Goal: Book appointment/travel/reservation

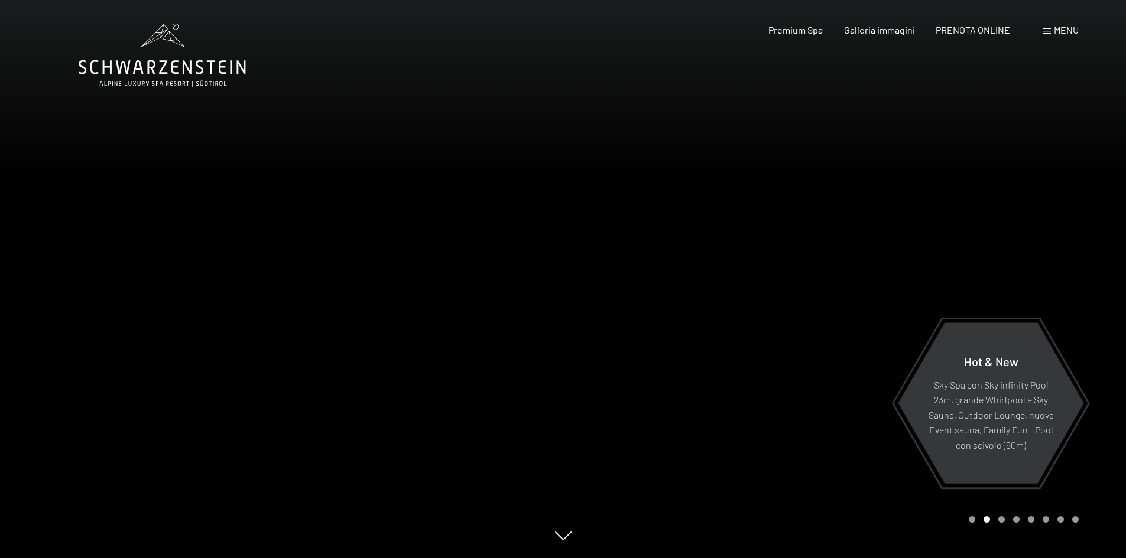
click at [1010, 528] on div at bounding box center [844, 279] width 563 height 558
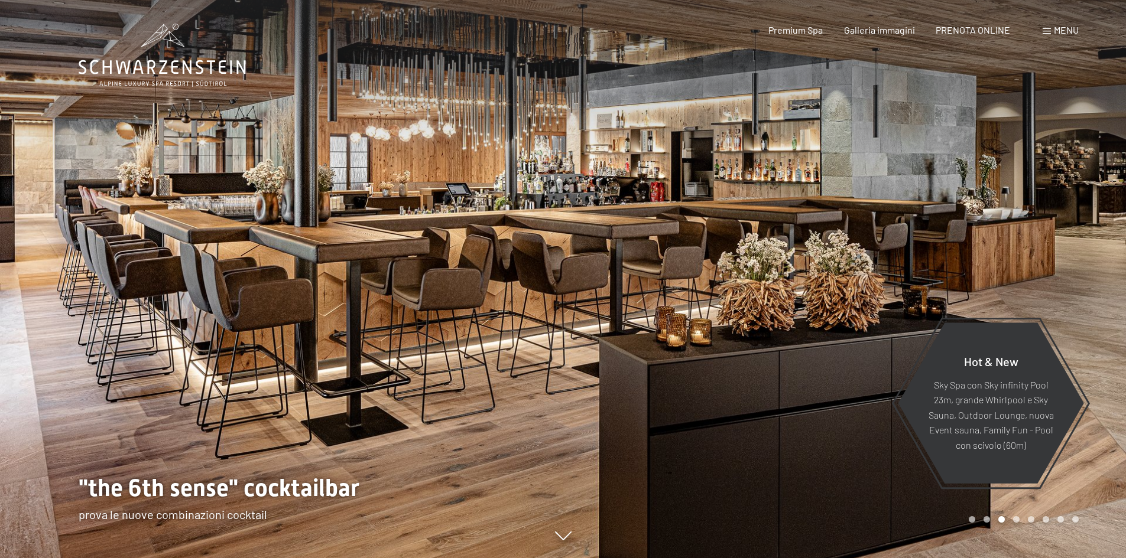
click at [1094, 349] on div at bounding box center [844, 279] width 563 height 558
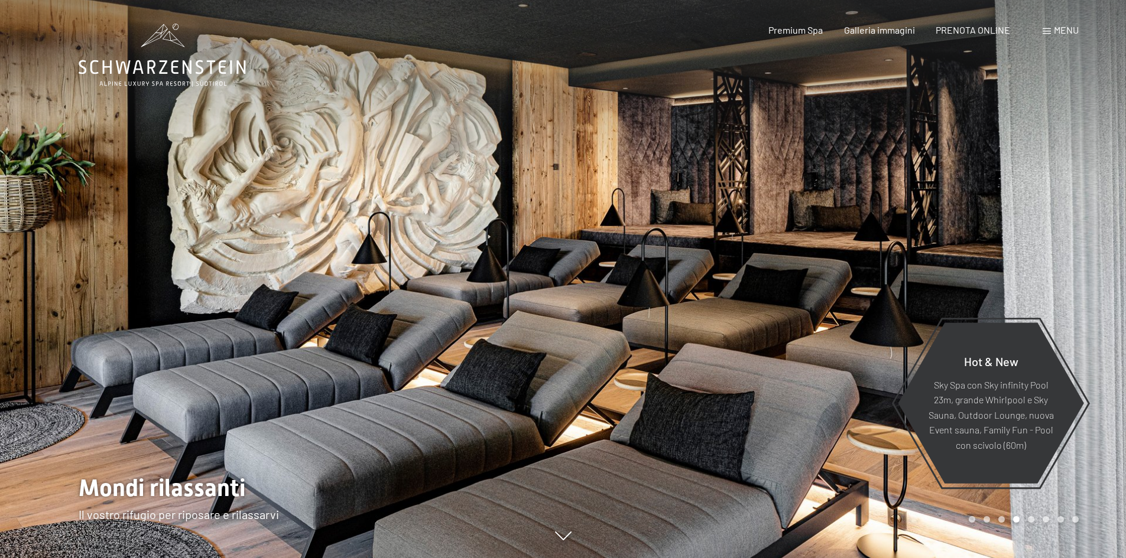
click at [1094, 347] on div at bounding box center [844, 279] width 563 height 558
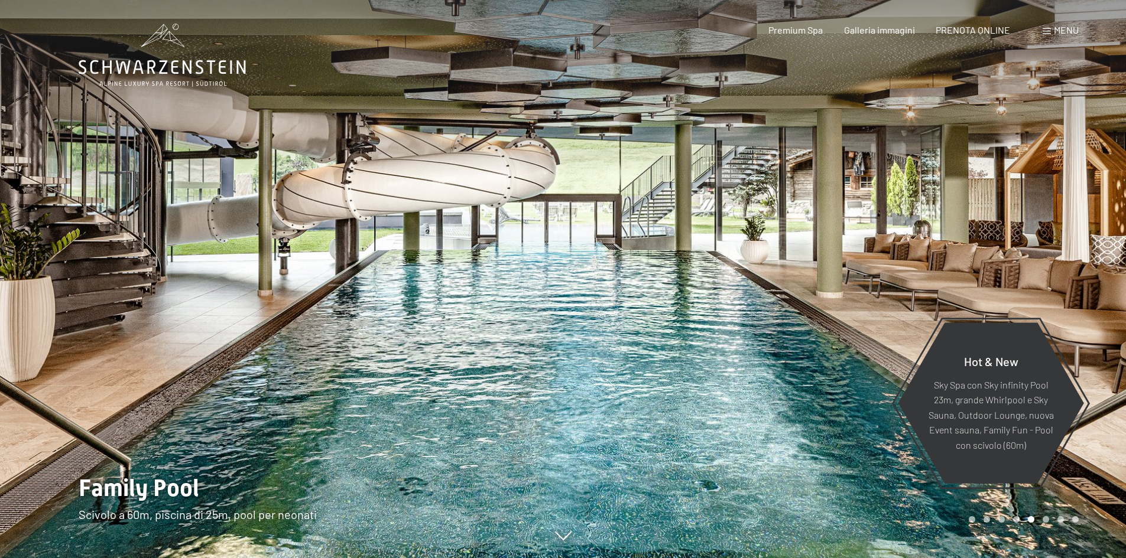
click at [1094, 347] on div at bounding box center [844, 279] width 563 height 558
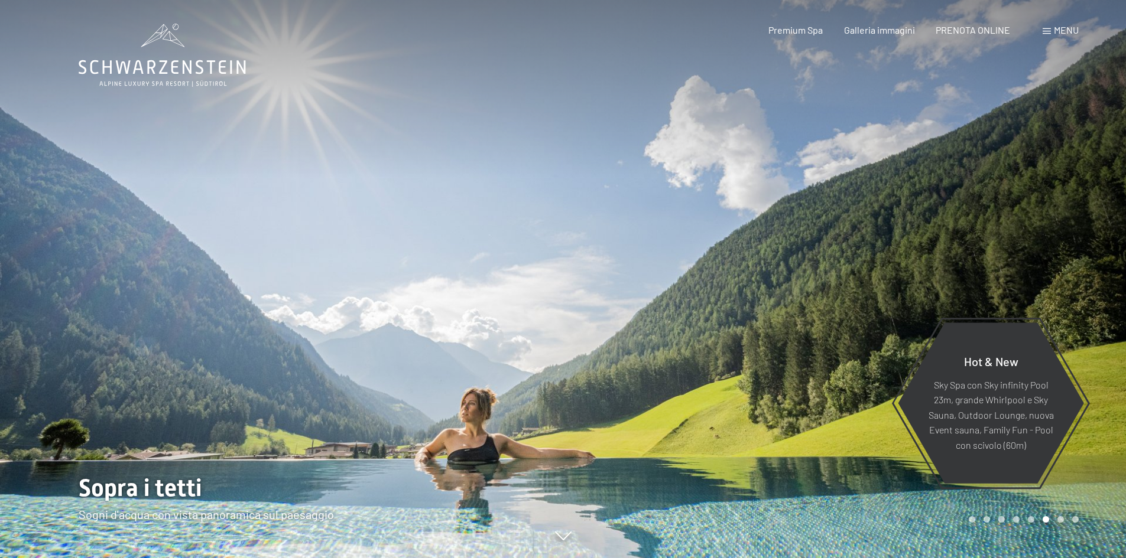
click at [1092, 346] on div at bounding box center [844, 279] width 563 height 558
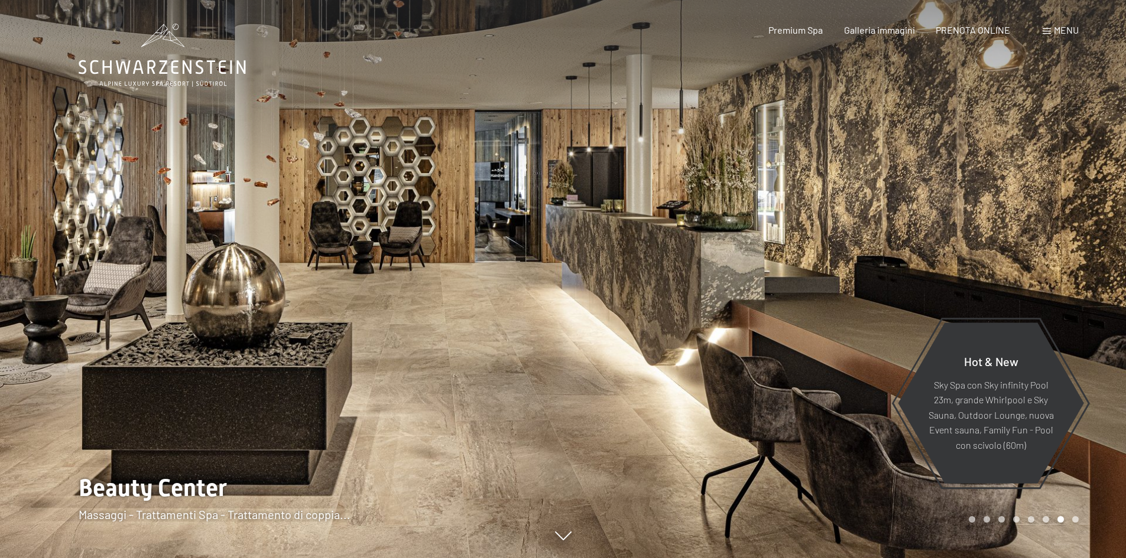
click at [1092, 346] on div at bounding box center [844, 279] width 563 height 558
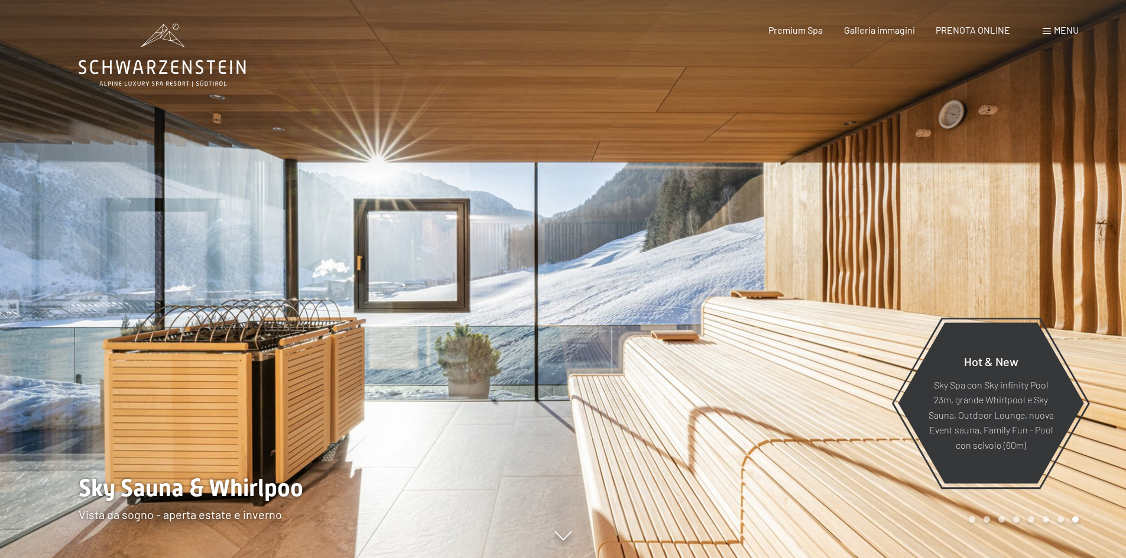
click at [1092, 344] on div at bounding box center [844, 279] width 563 height 558
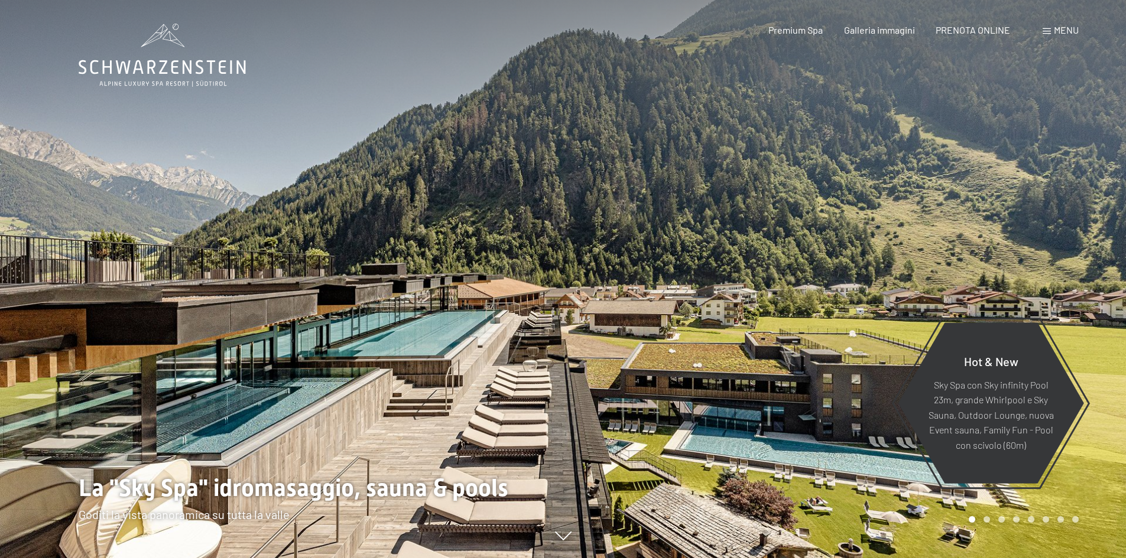
click at [1091, 344] on div at bounding box center [844, 279] width 563 height 558
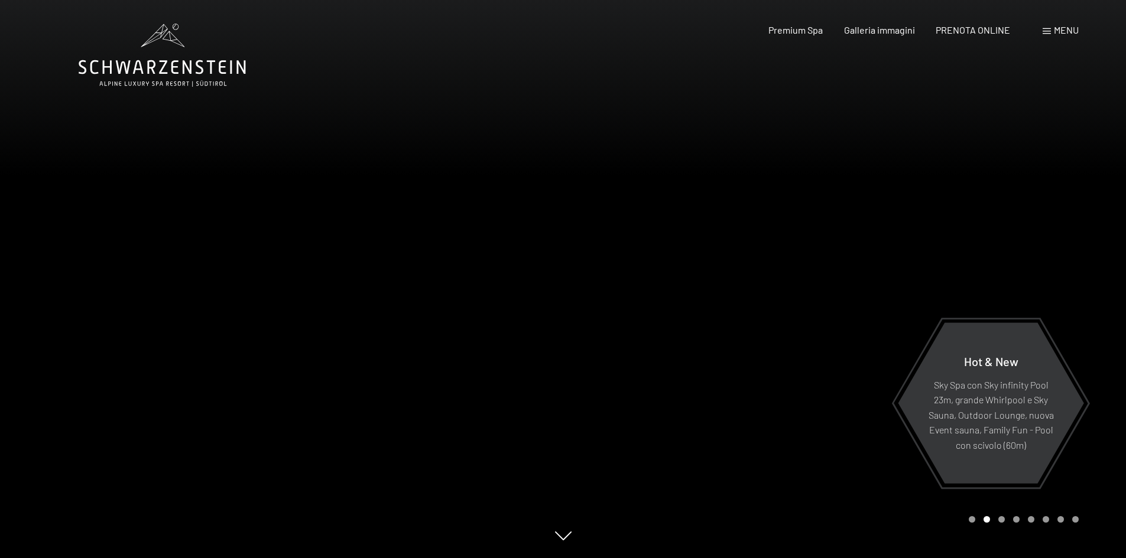
click at [1091, 344] on div at bounding box center [844, 279] width 563 height 558
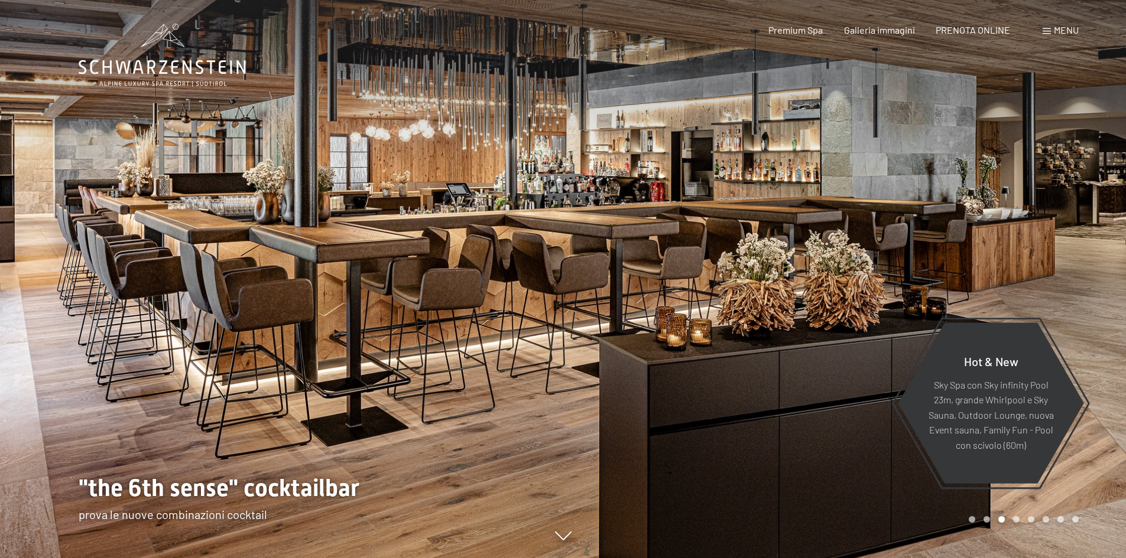
click at [1091, 344] on div at bounding box center [844, 279] width 563 height 558
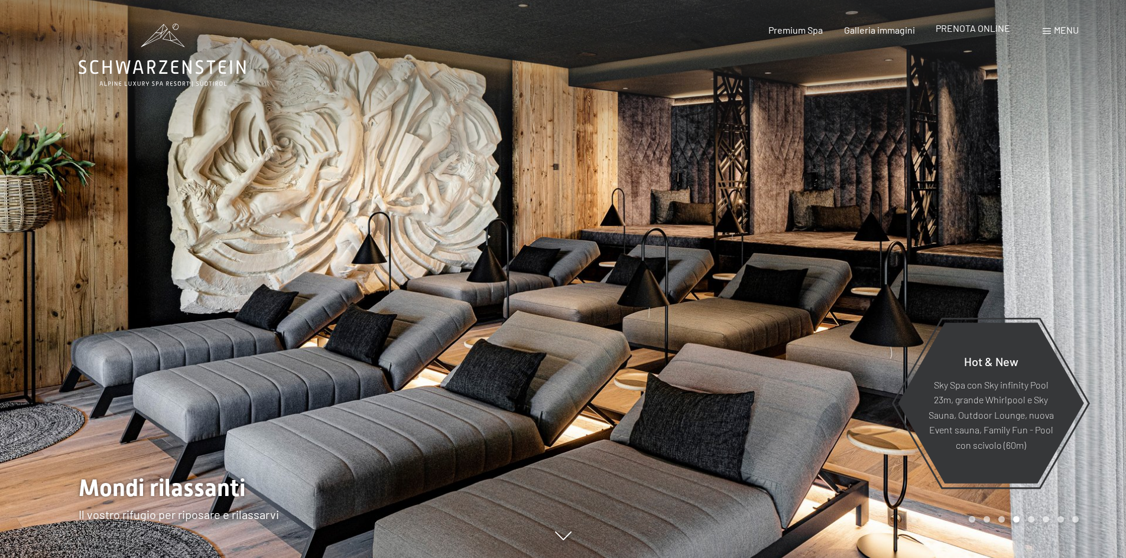
click at [969, 28] on span "PRENOTA ONLINE" at bounding box center [972, 27] width 74 height 11
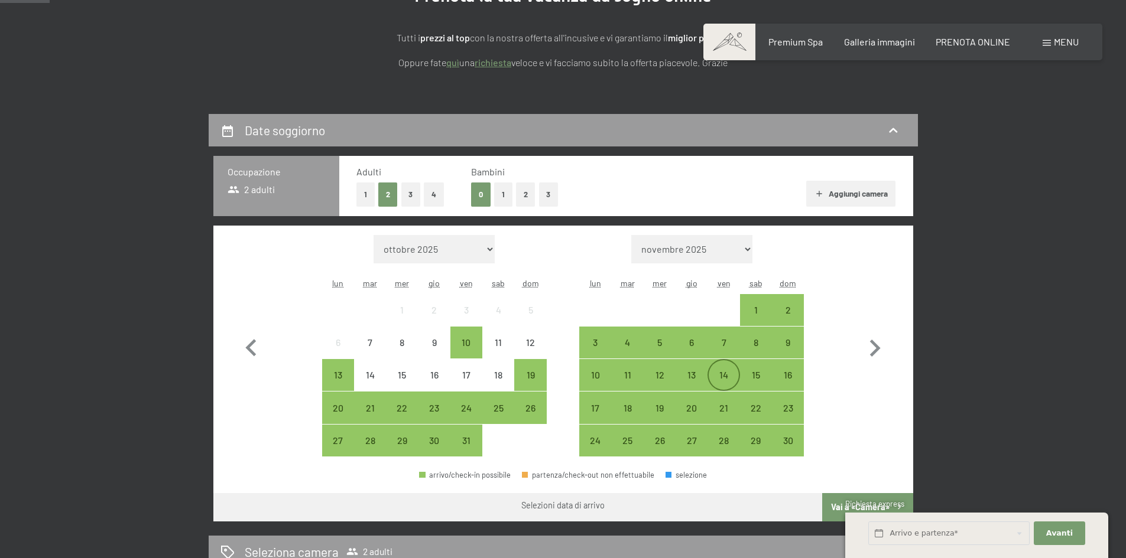
click at [715, 372] on div "14" at bounding box center [723, 385] width 30 height 30
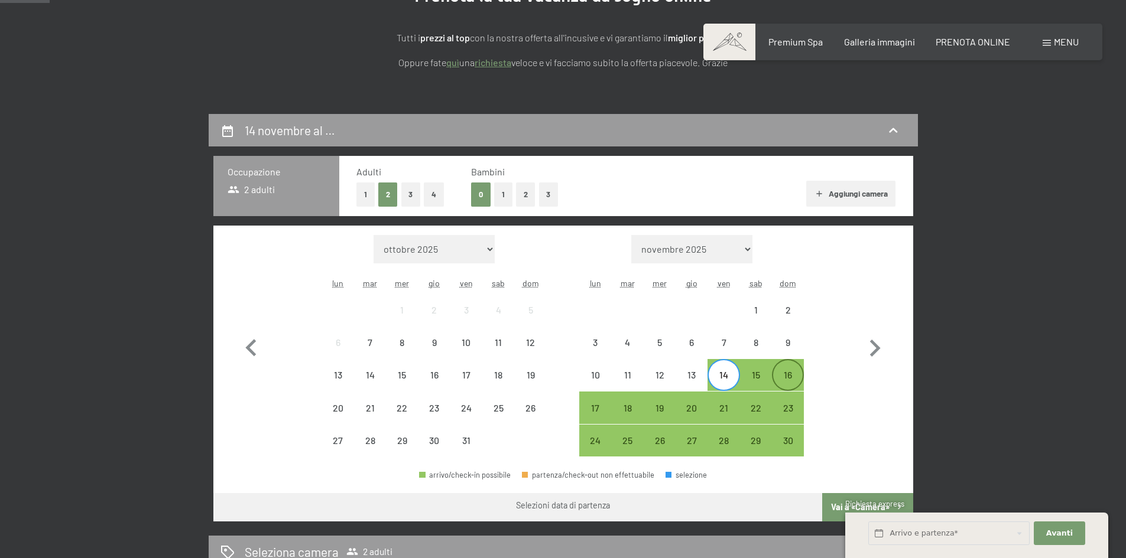
click at [785, 381] on div "16" at bounding box center [788, 385] width 30 height 30
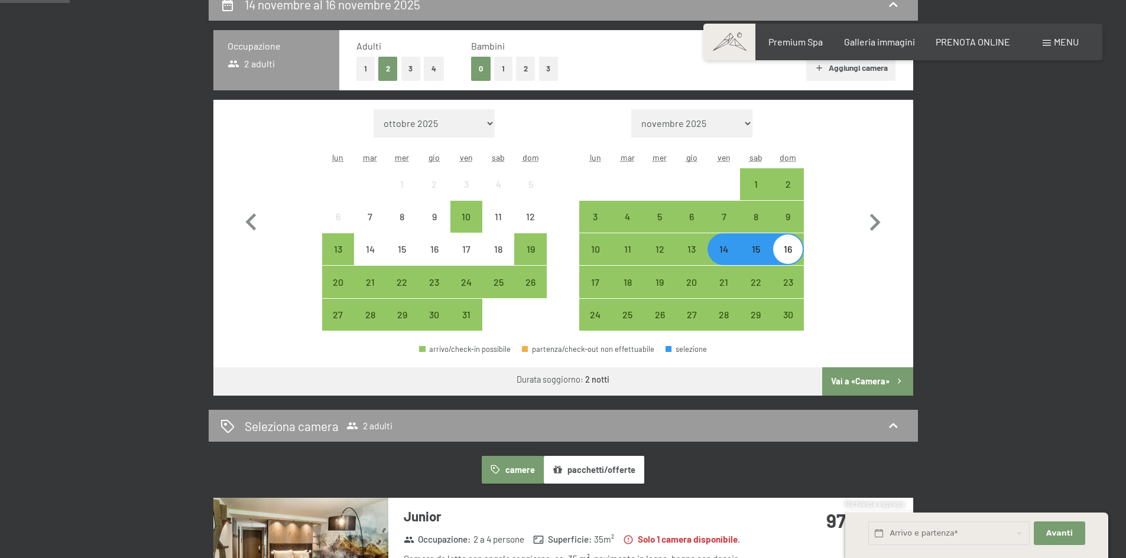
scroll to position [414, 0]
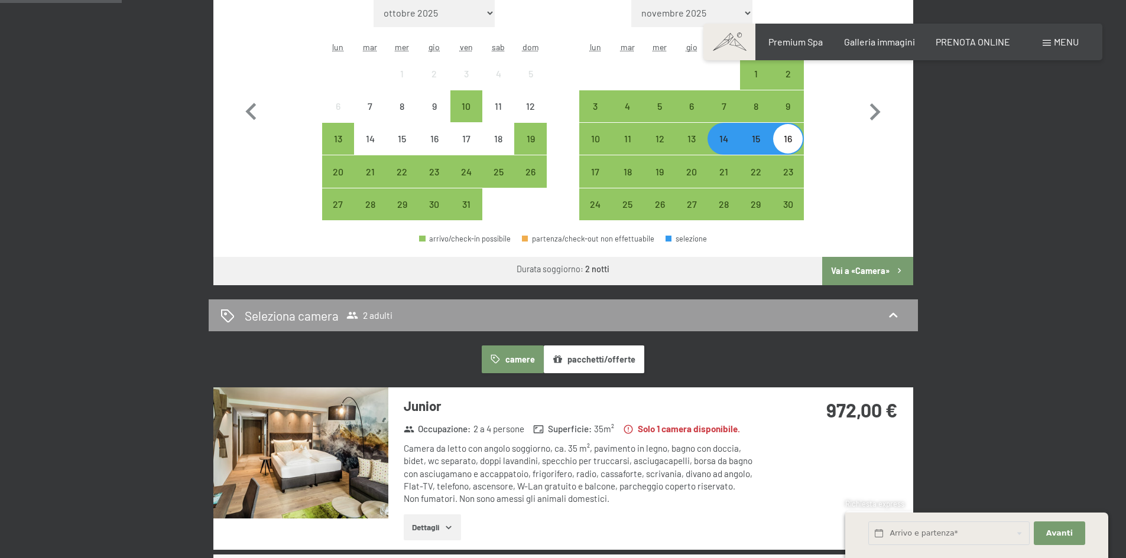
click at [878, 269] on button "Vai a «Camera»" at bounding box center [867, 271] width 90 height 28
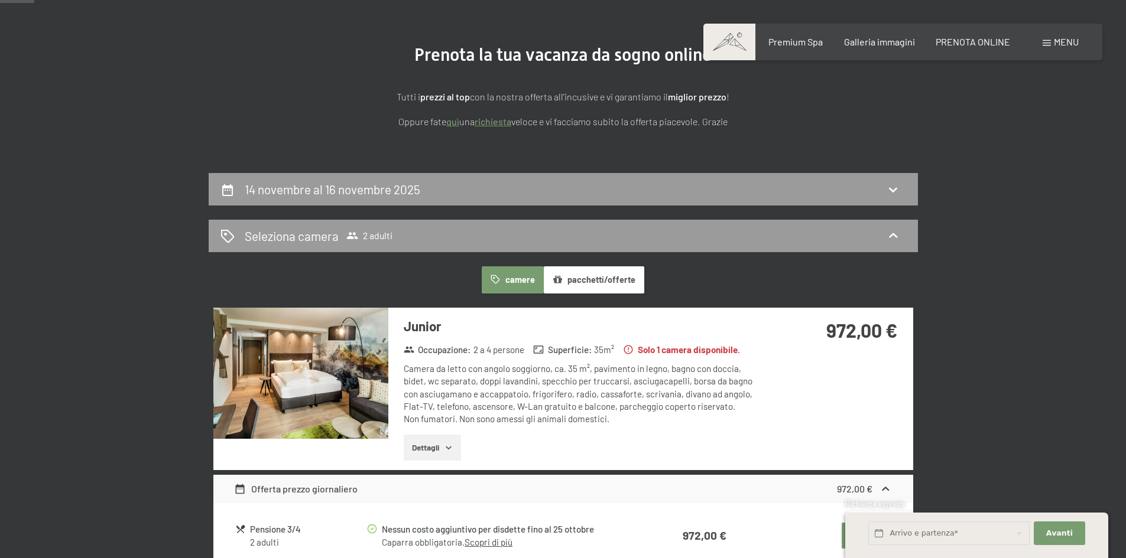
scroll to position [59, 0]
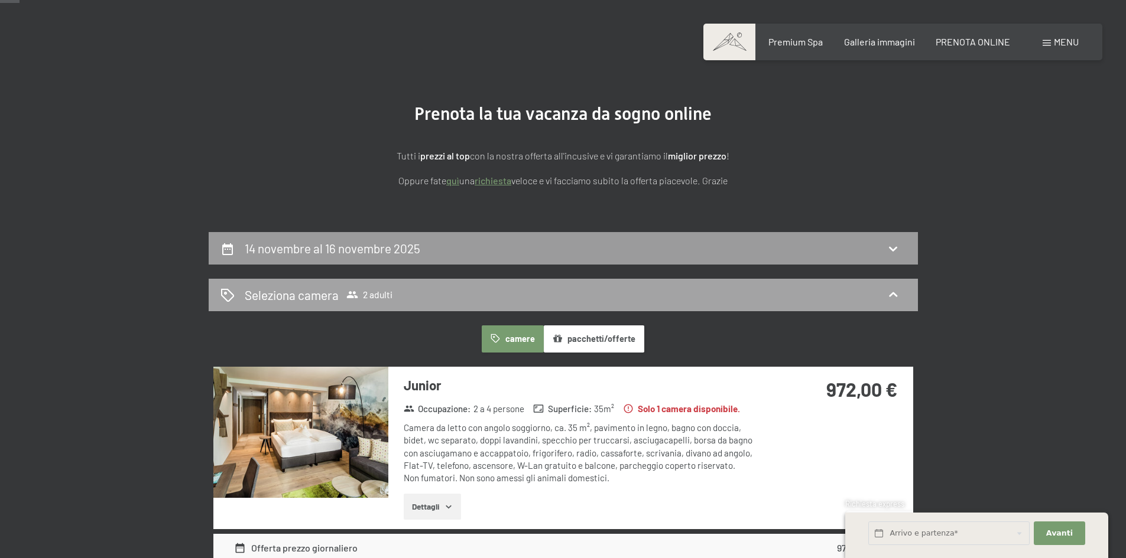
click at [896, 289] on icon at bounding box center [893, 295] width 14 height 14
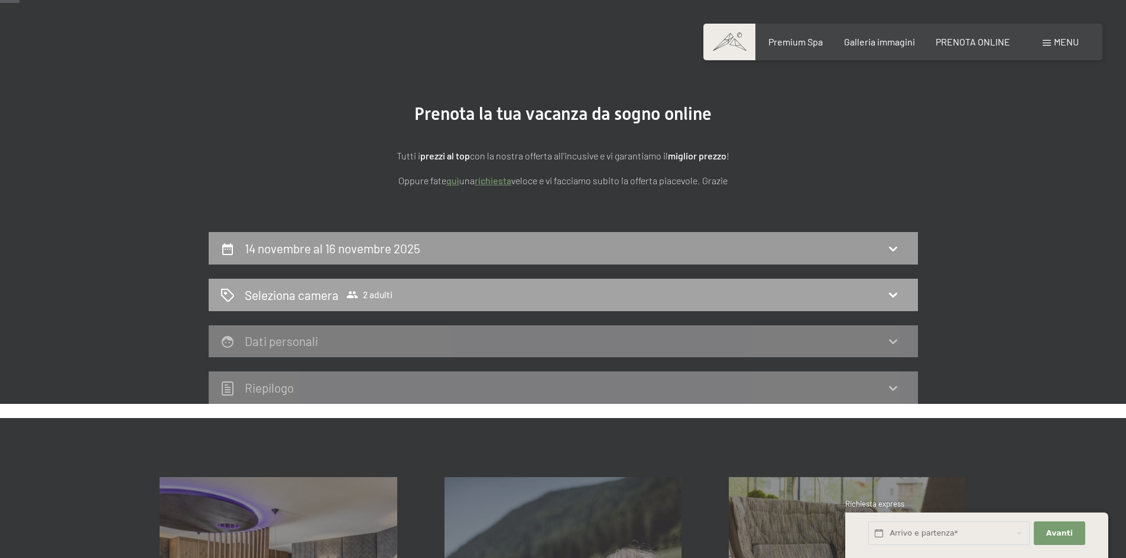
click at [893, 290] on icon at bounding box center [893, 295] width 14 height 14
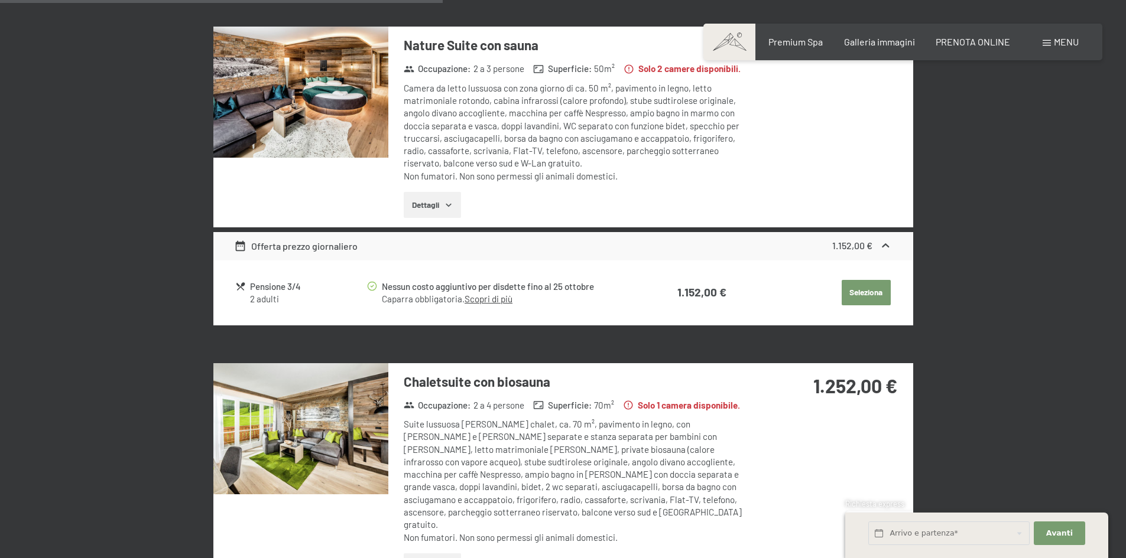
scroll to position [1359, 0]
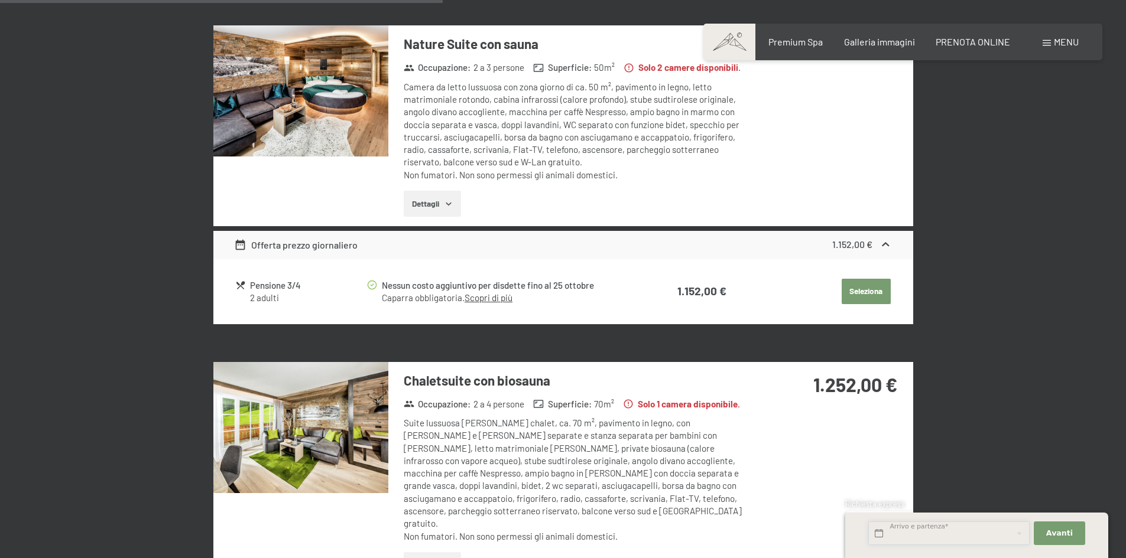
click at [961, 543] on input "text" at bounding box center [948, 534] width 161 height 24
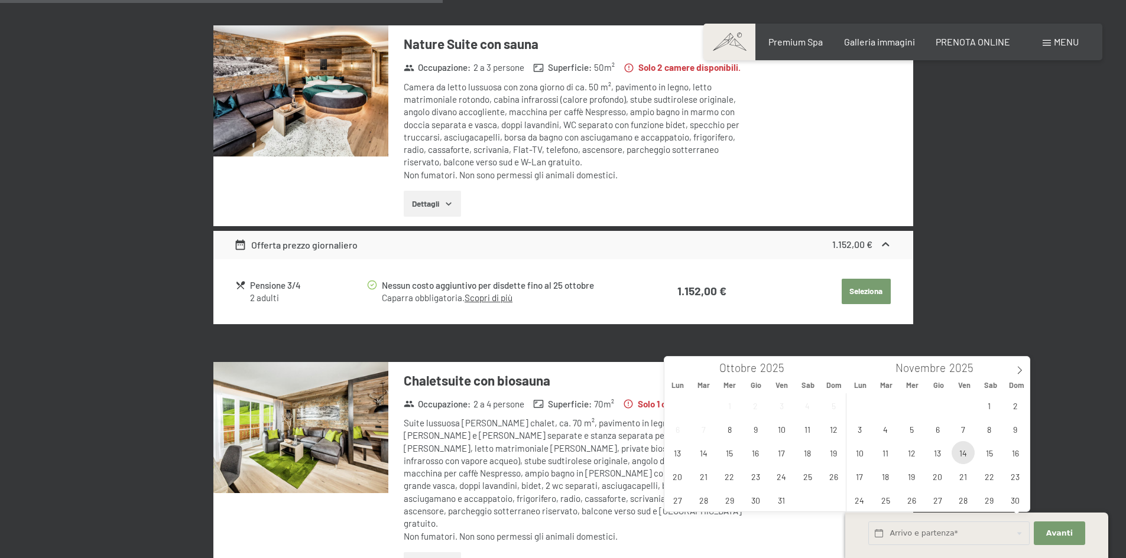
click at [959, 450] on span "14" at bounding box center [962, 452] width 23 height 23
click at [1014, 454] on span "16" at bounding box center [1014, 452] width 23 height 23
type input "Ven. 14/11/2025 - Dom. 16/11/2025"
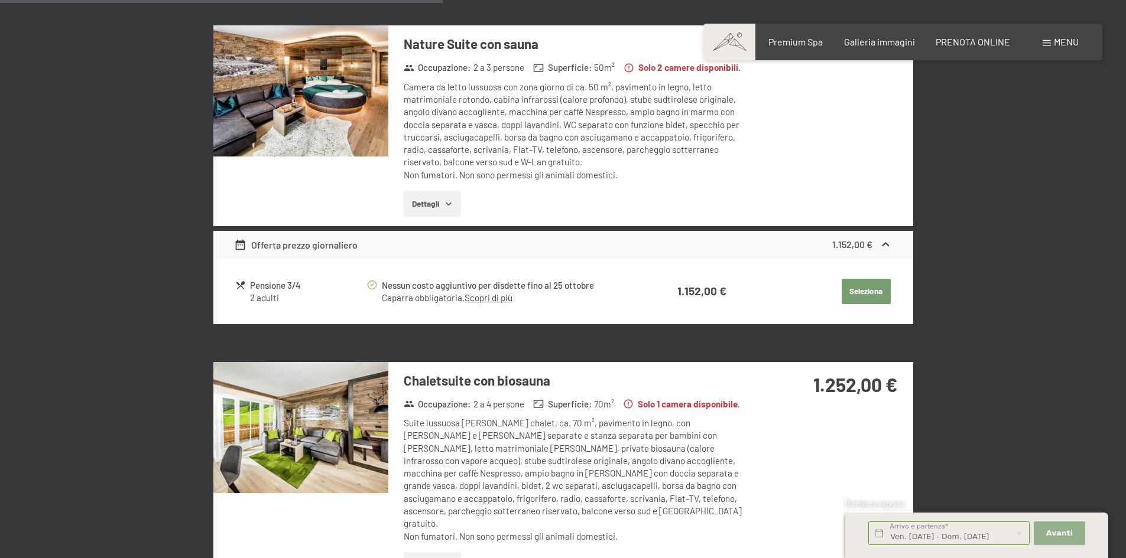
click at [1064, 536] on span "Avanti" at bounding box center [1059, 533] width 27 height 11
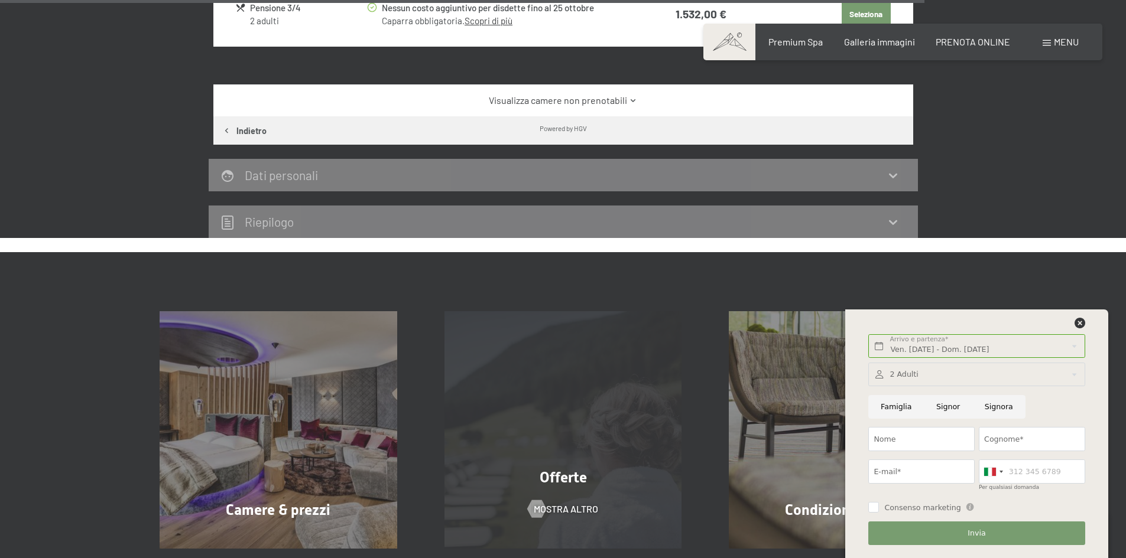
scroll to position [3131, 0]
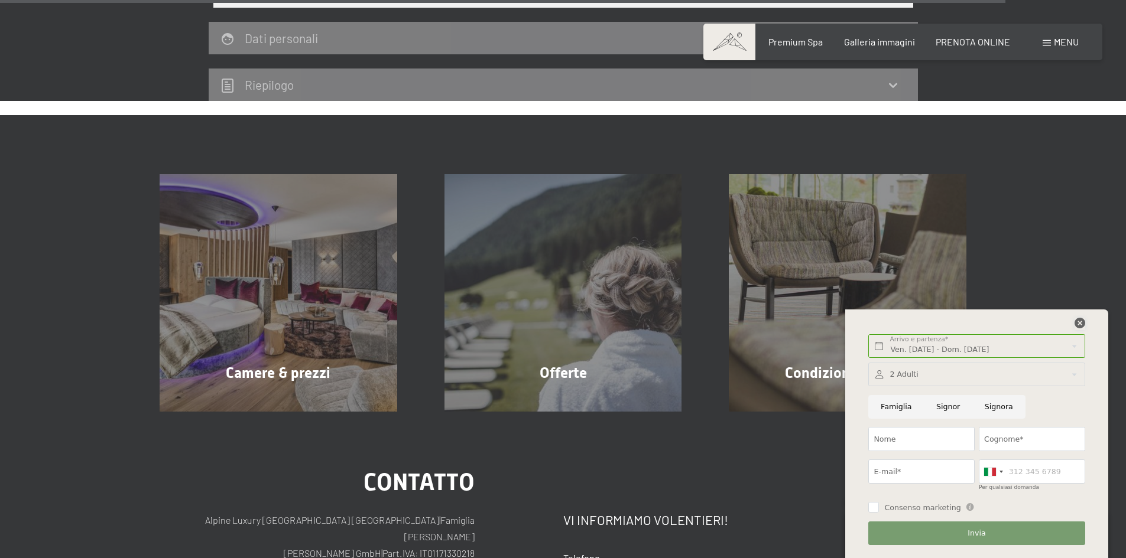
click at [1082, 326] on icon at bounding box center [1079, 323] width 11 height 11
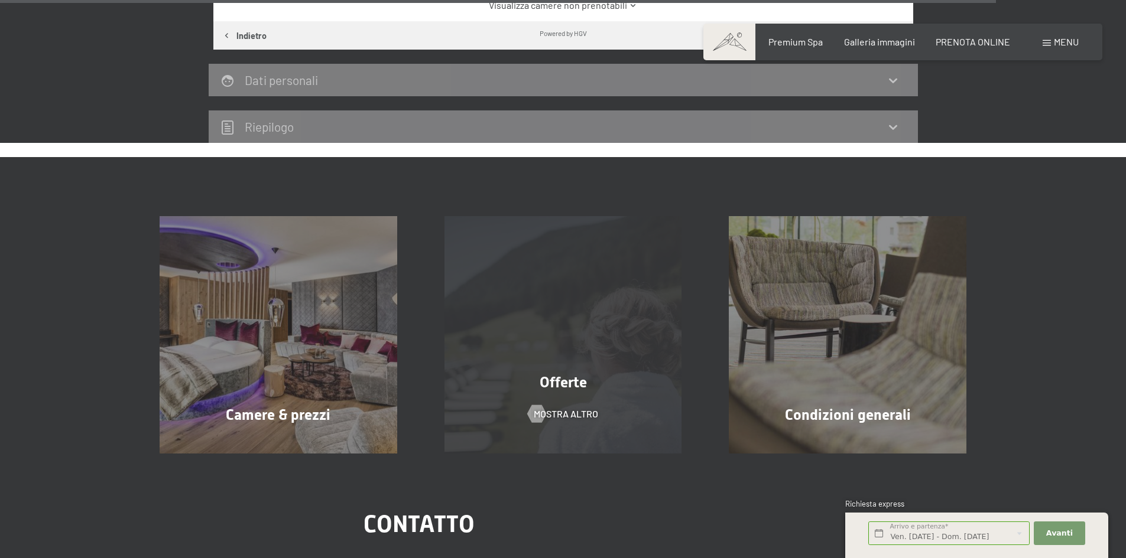
scroll to position [3072, 0]
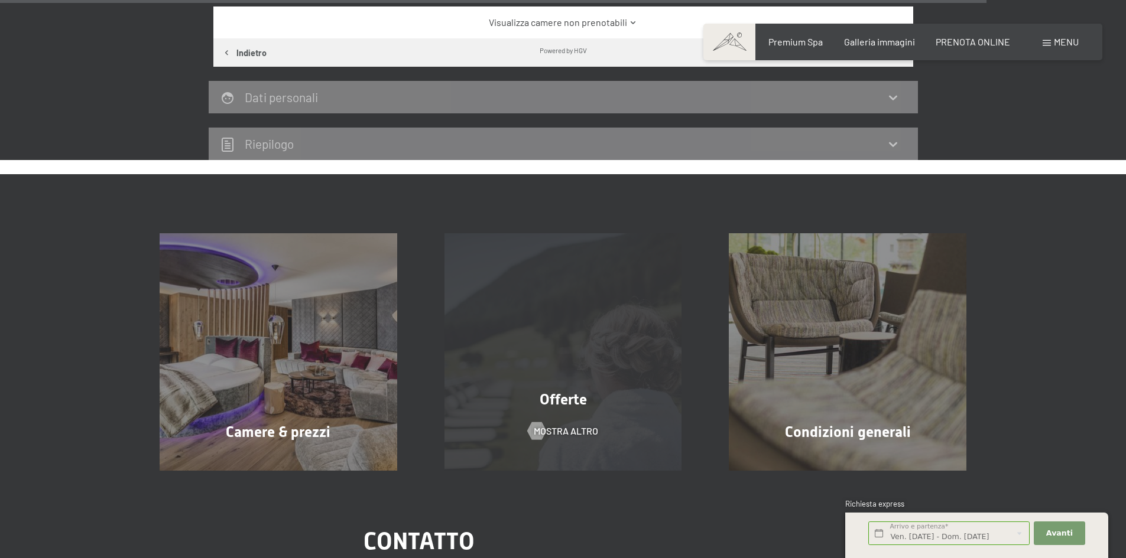
click at [575, 352] on div "Offerte mostra altro" at bounding box center [563, 352] width 285 height 238
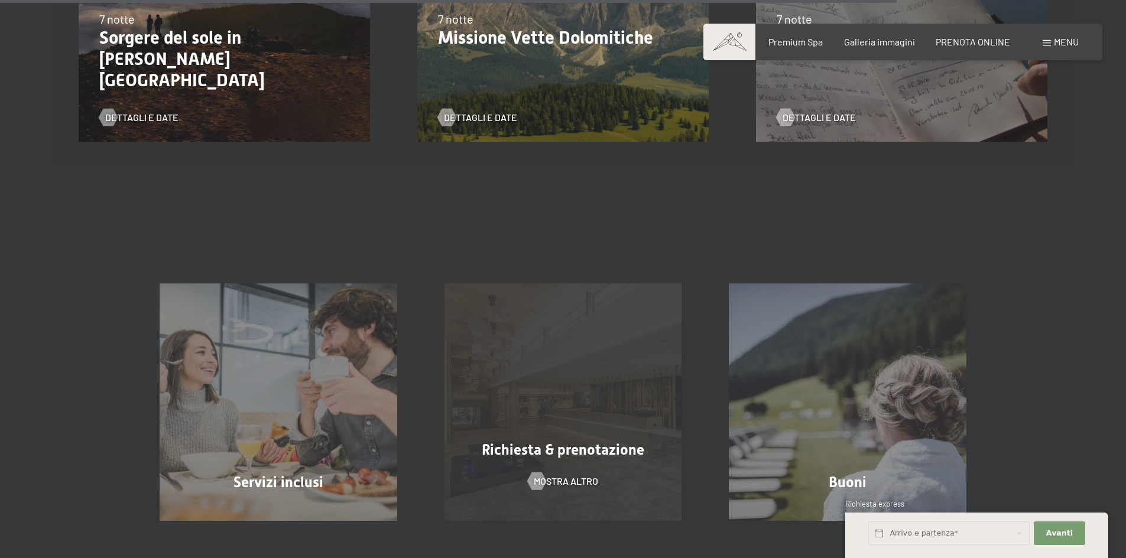
scroll to position [1950, 0]
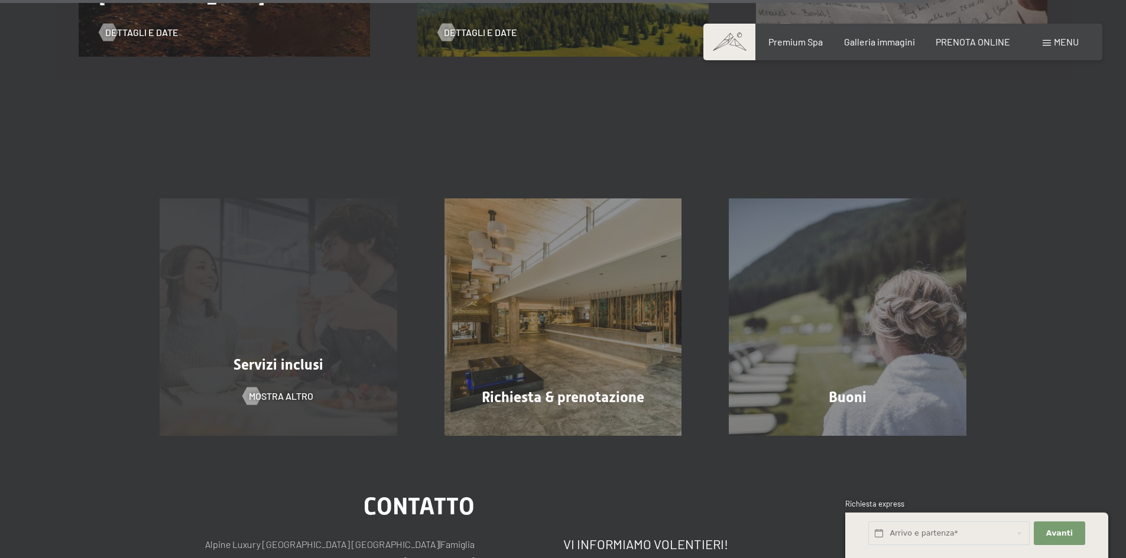
click at [317, 366] on span "Servizi inclusi" at bounding box center [278, 364] width 90 height 17
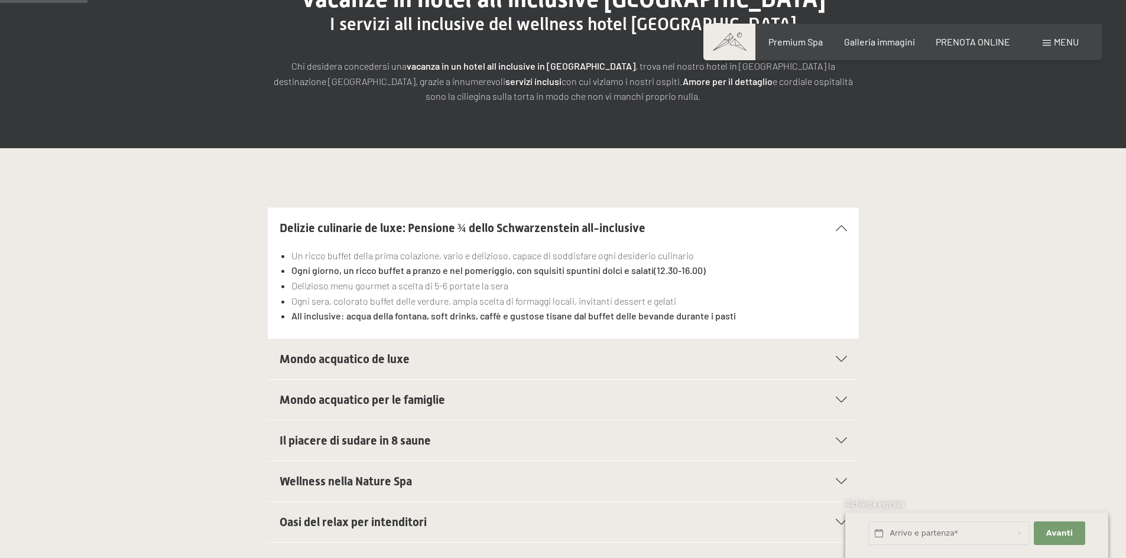
click at [833, 359] on div at bounding box center [834, 359] width 26 height 6
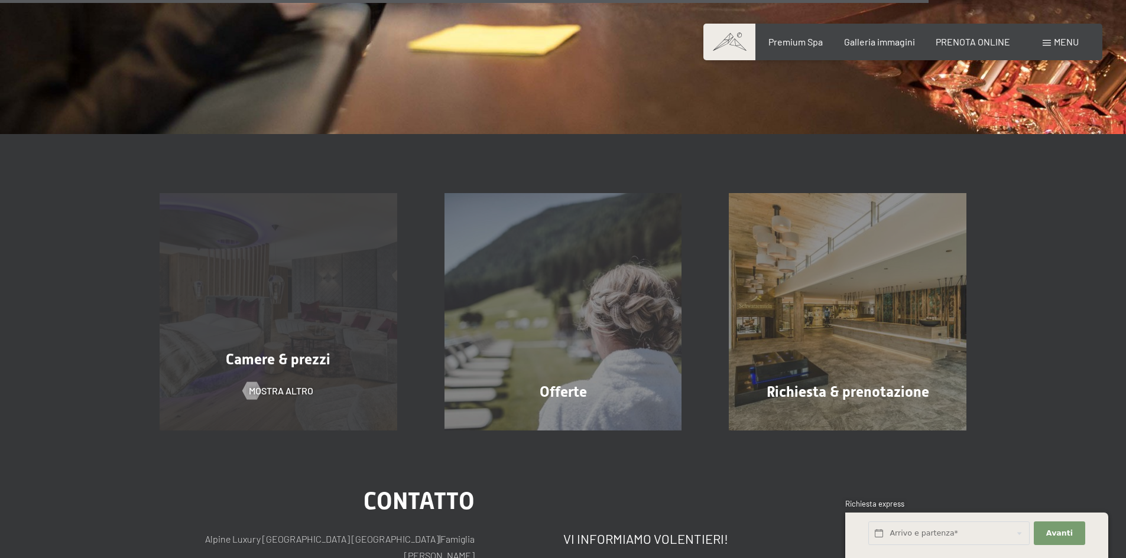
scroll to position [1950, 0]
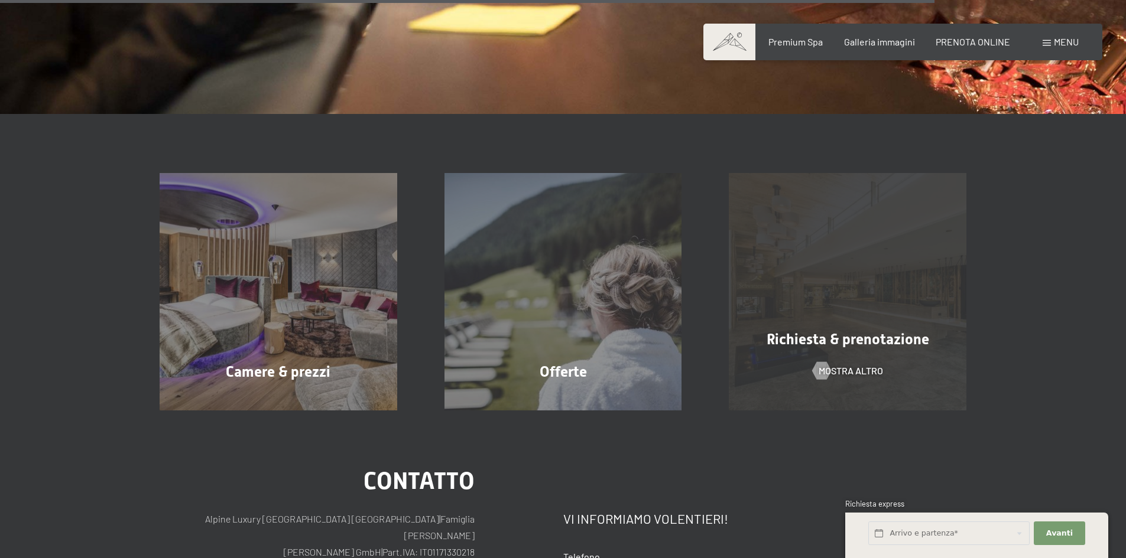
click at [855, 301] on div "Richiesta & prenotazione mostra altro" at bounding box center [847, 292] width 285 height 238
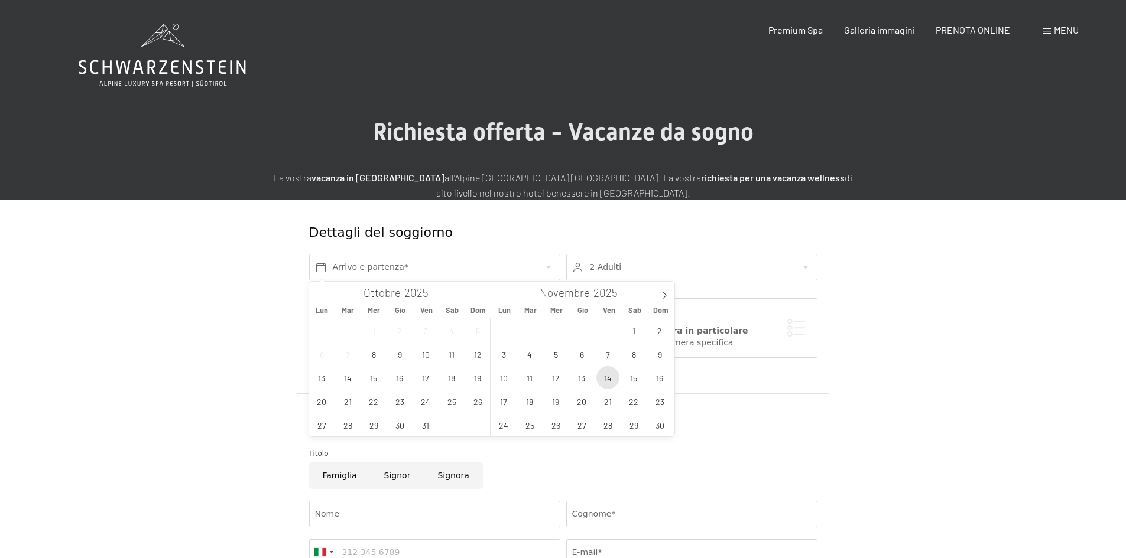
click at [603, 378] on span "14" at bounding box center [607, 377] width 23 height 23
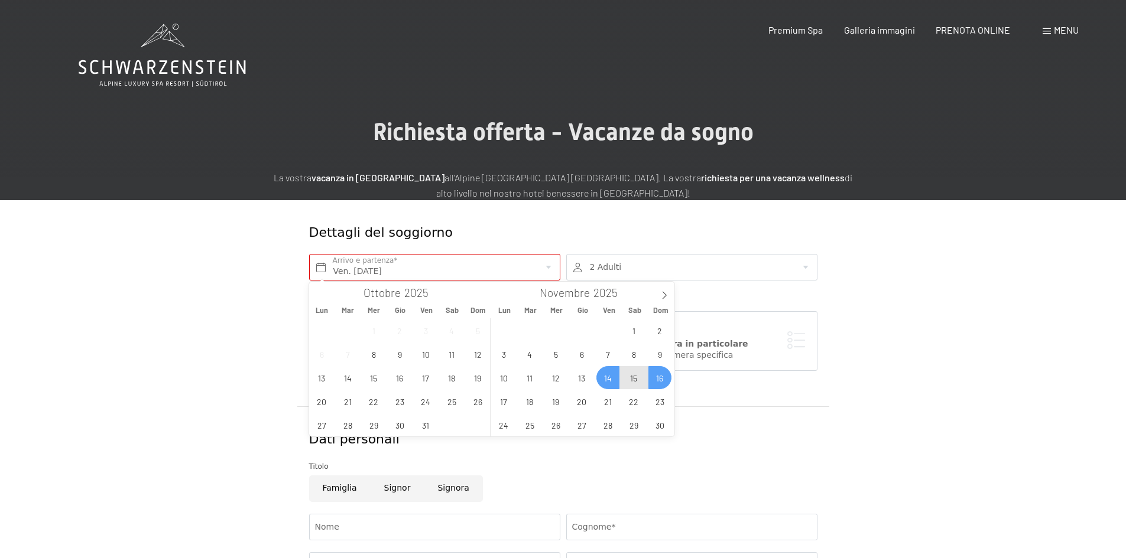
click at [663, 378] on span "16" at bounding box center [659, 377] width 23 height 23
type input "Ven. 14/11/2025 - Dom. 16/11/2025"
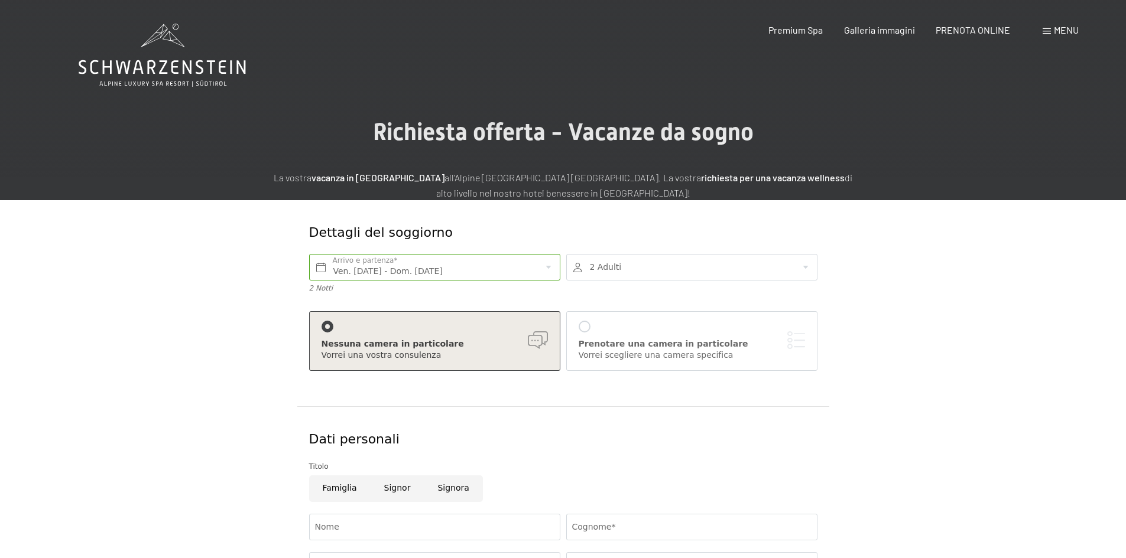
click at [805, 268] on div at bounding box center [691, 267] width 251 height 27
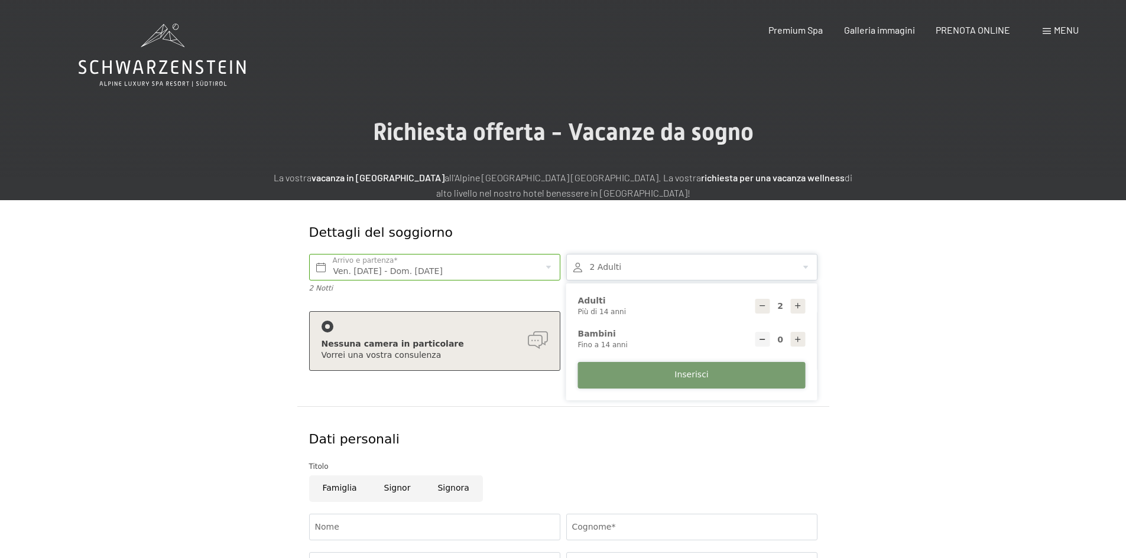
click at [655, 381] on button "Inserisci" at bounding box center [691, 375] width 227 height 27
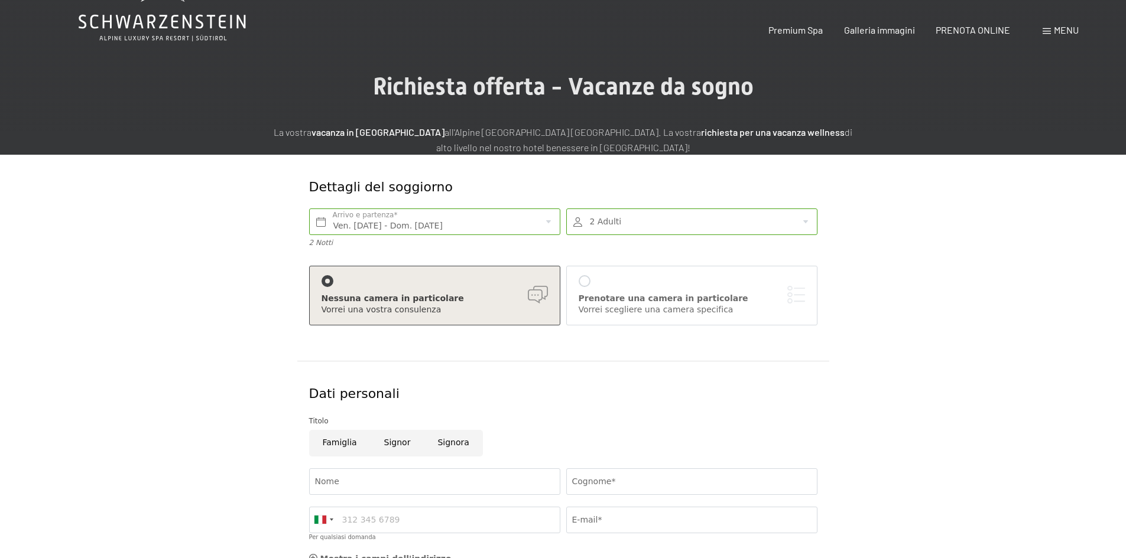
scroll to position [118, 0]
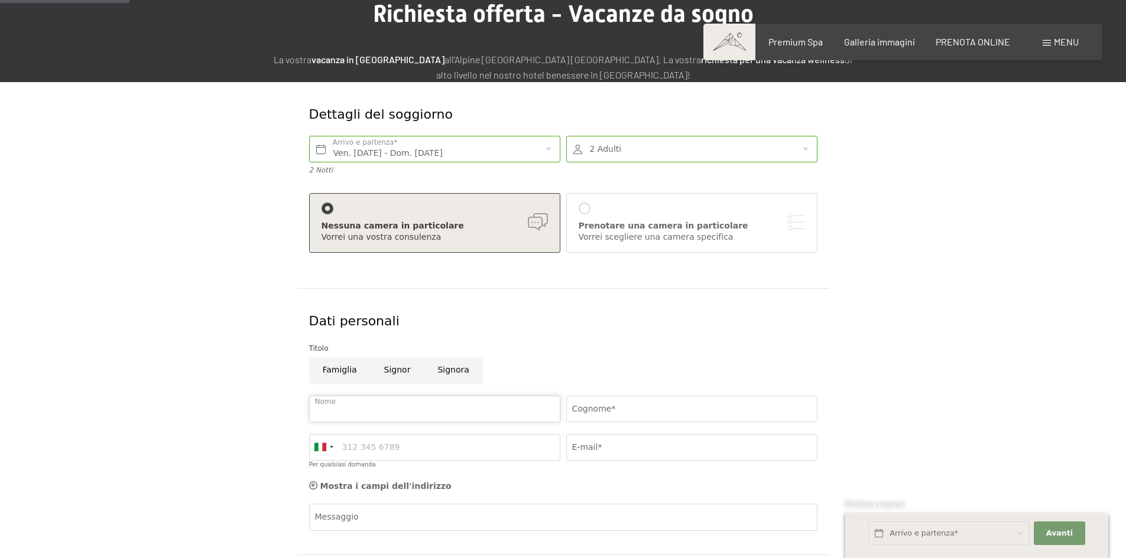
click at [324, 408] on input "Nome" at bounding box center [434, 409] width 251 height 27
type input "MORI"
type input "MAURO"
type input "3475941657"
type input "mauromori46@gmail.com"
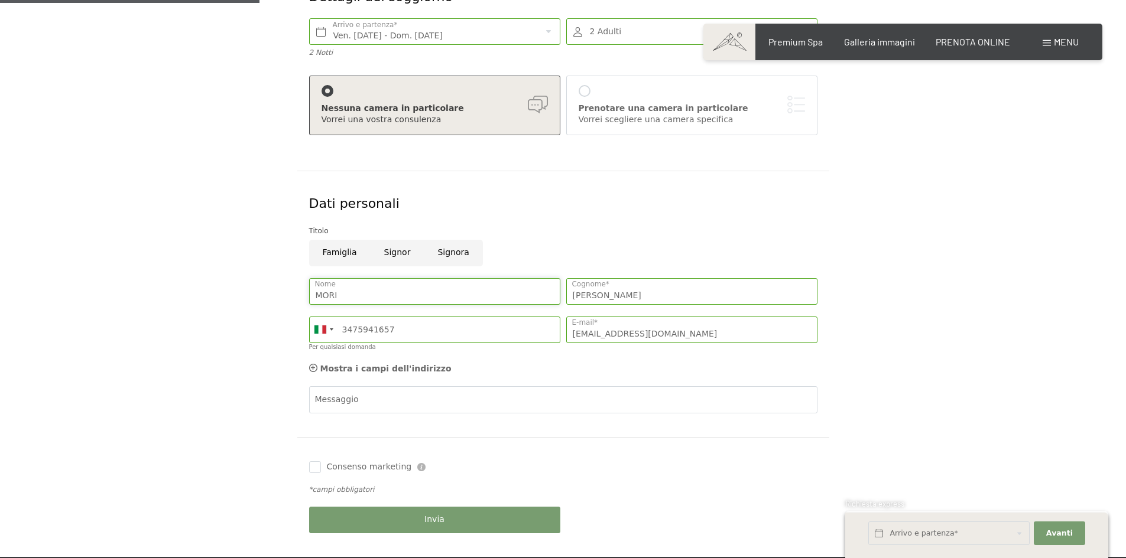
scroll to position [236, 0]
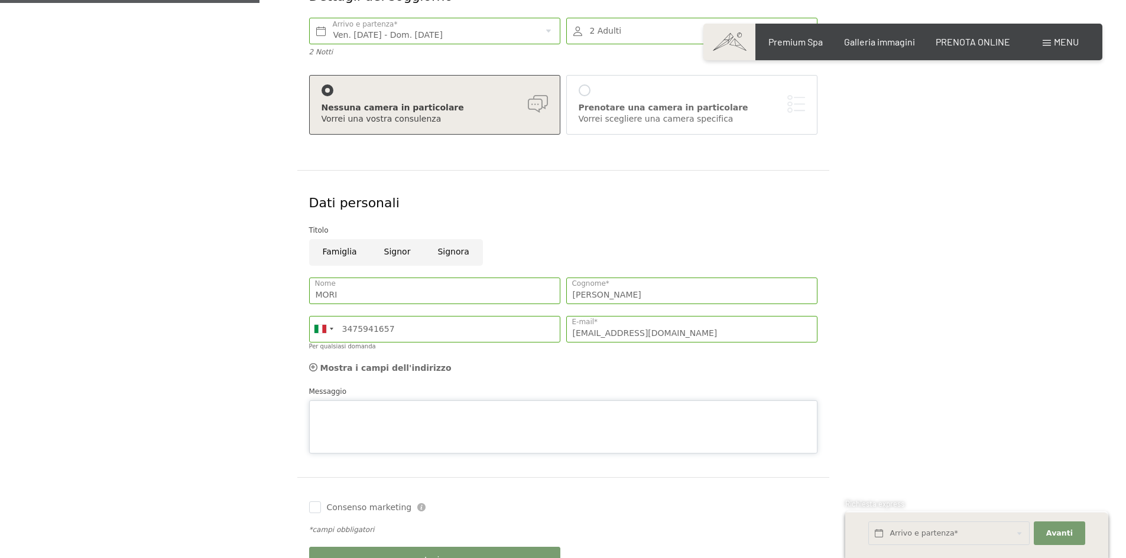
click at [365, 402] on textarea "Messaggio" at bounding box center [563, 427] width 508 height 53
click at [367, 401] on textarea "Messaggio" at bounding box center [563, 427] width 508 height 53
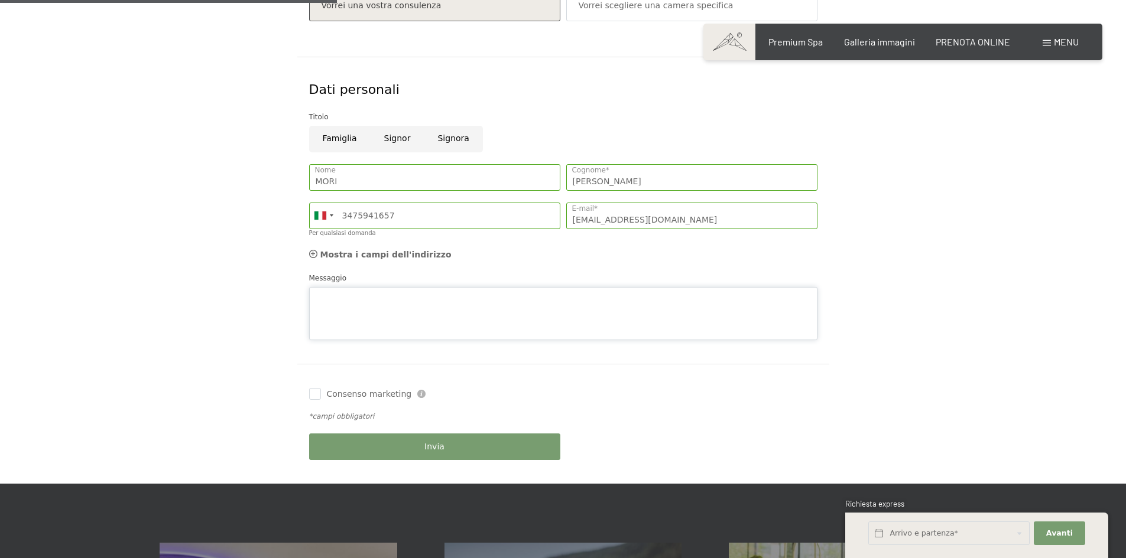
scroll to position [355, 0]
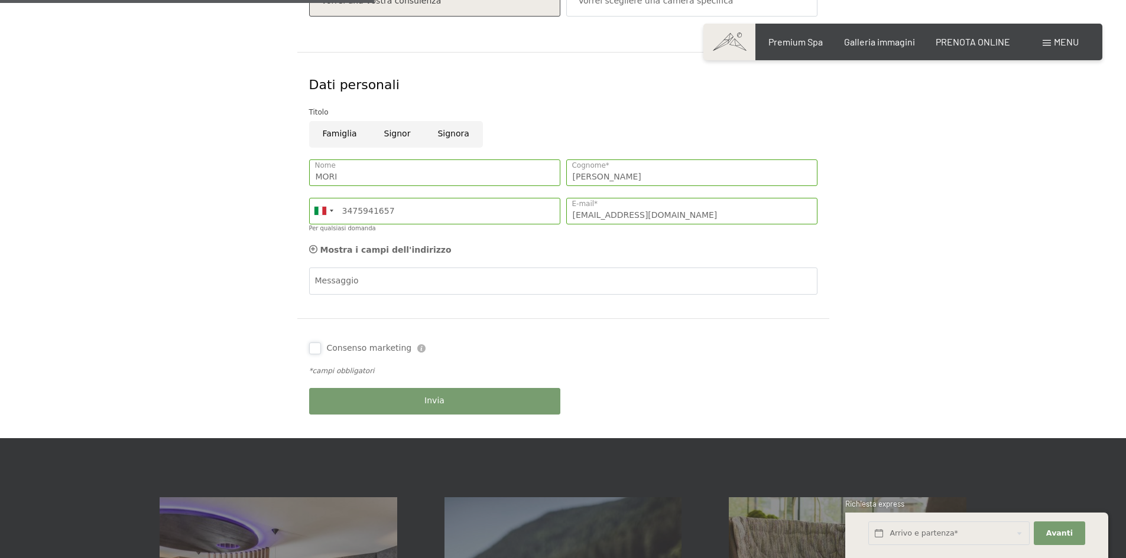
click at [318, 391] on div "Consenso marketing Il sottoscritto, letta e compresa l’informativa di cui a que…" at bounding box center [563, 378] width 532 height 120
click at [446, 404] on button "Invia" at bounding box center [434, 401] width 251 height 27
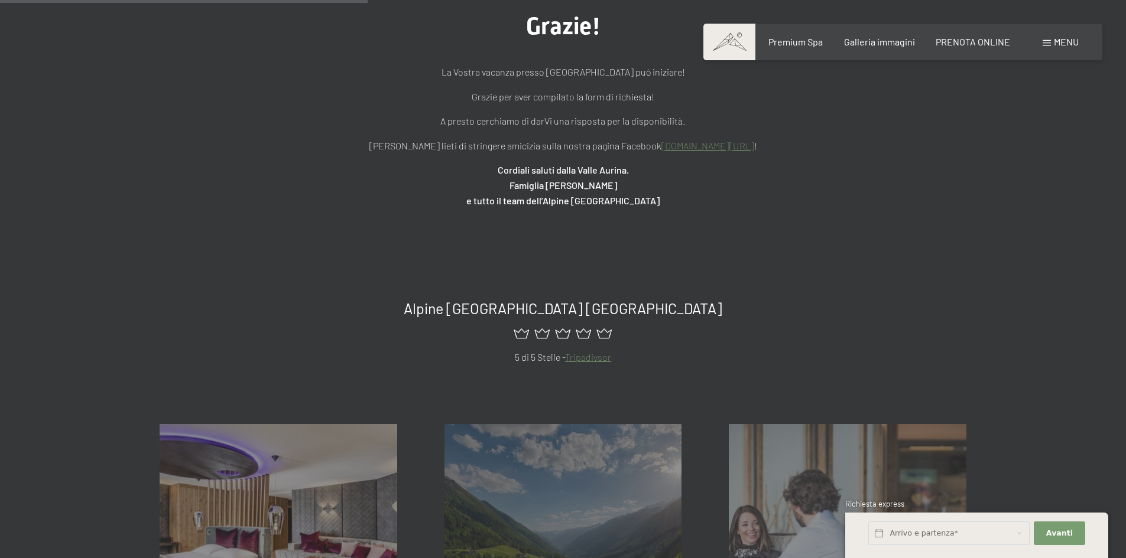
scroll to position [355, 0]
